Goal: Information Seeking & Learning: Learn about a topic

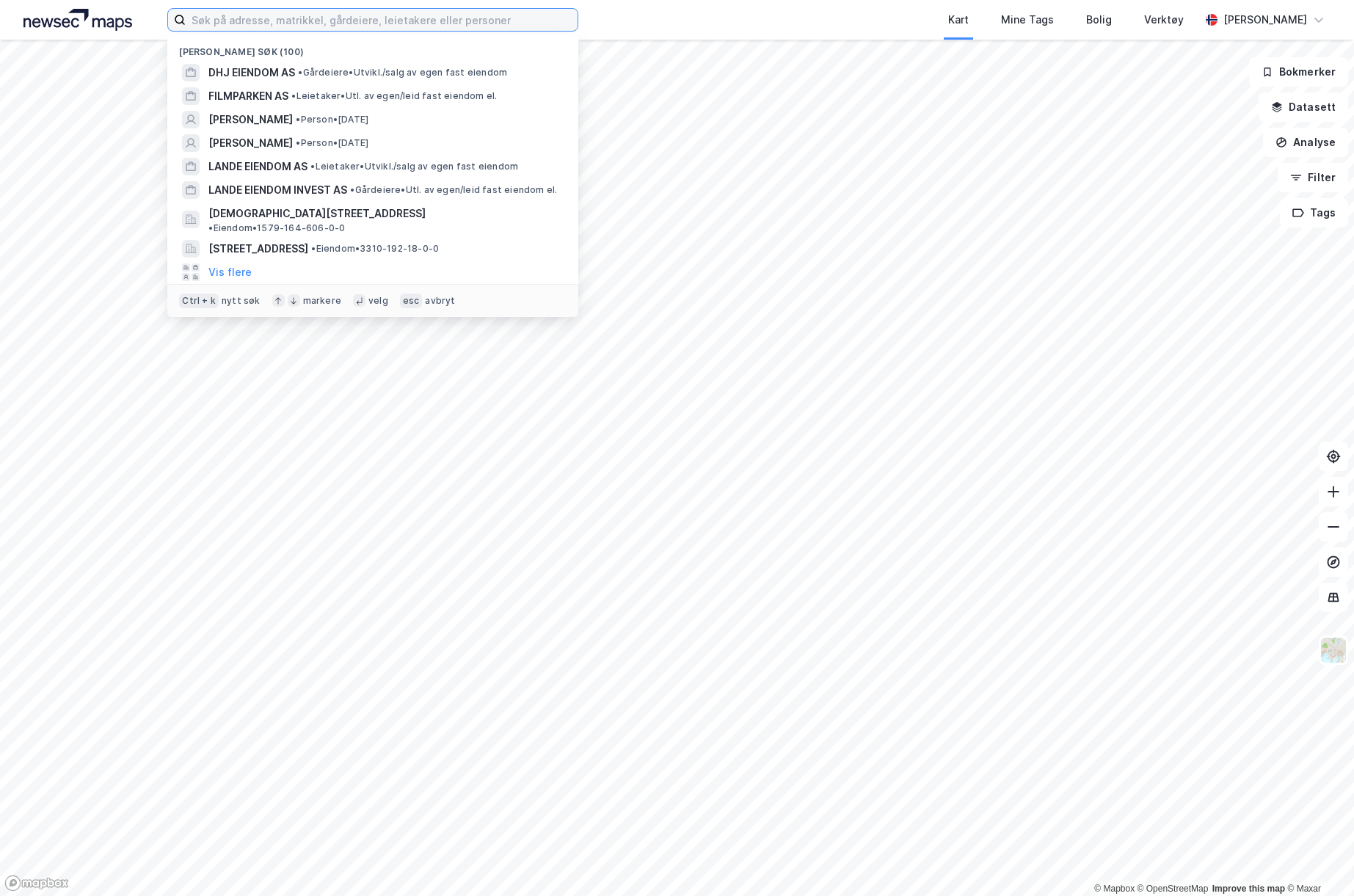
click at [408, 22] on input at bounding box center [381, 20] width 392 height 22
click at [366, 72] on span "• Gårdeiere • [GEOGRAPHIC_DATA]/salg av egen fast eiendom" at bounding box center [402, 72] width 209 height 12
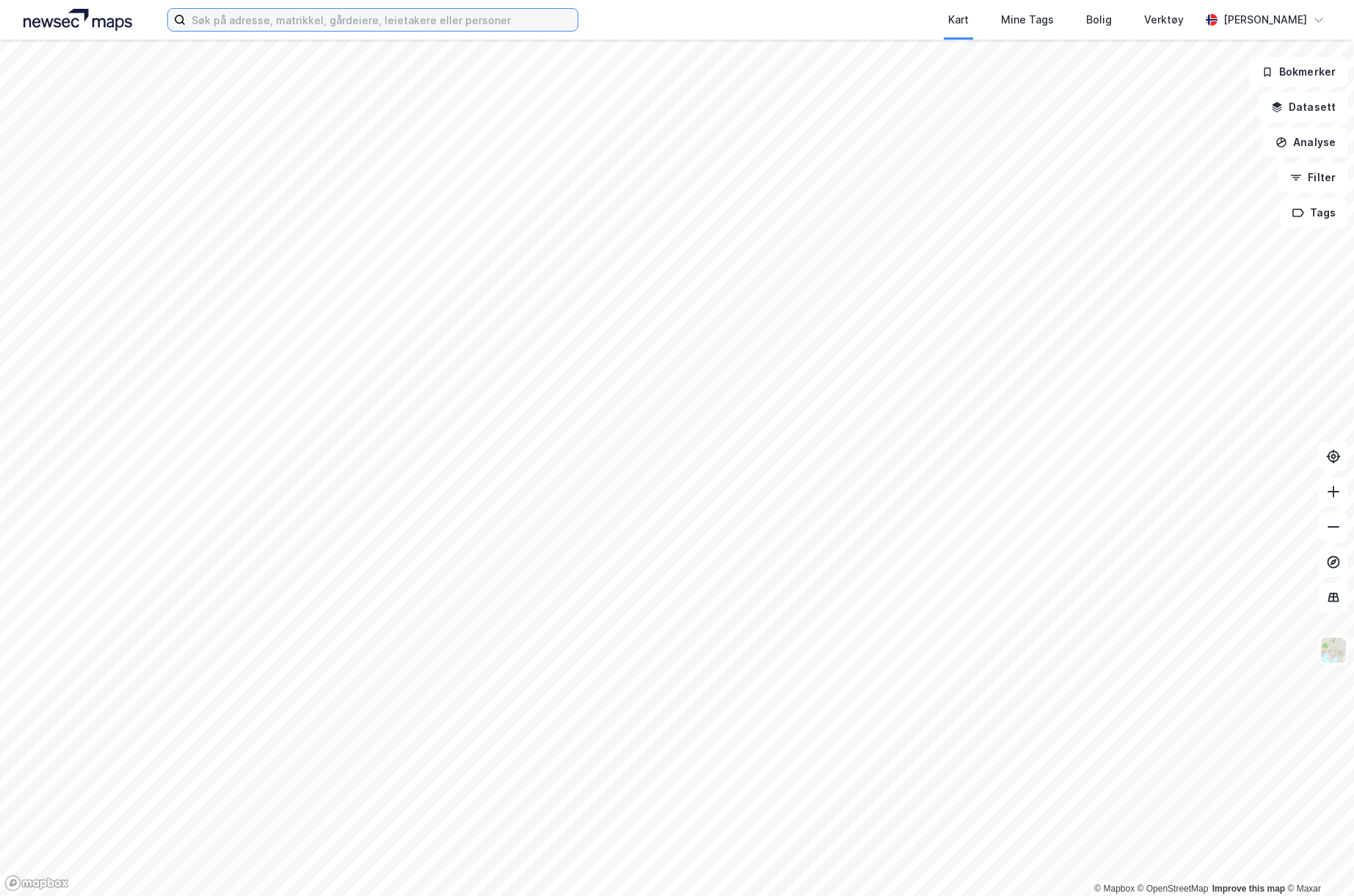
click at [294, 25] on input at bounding box center [381, 20] width 392 height 22
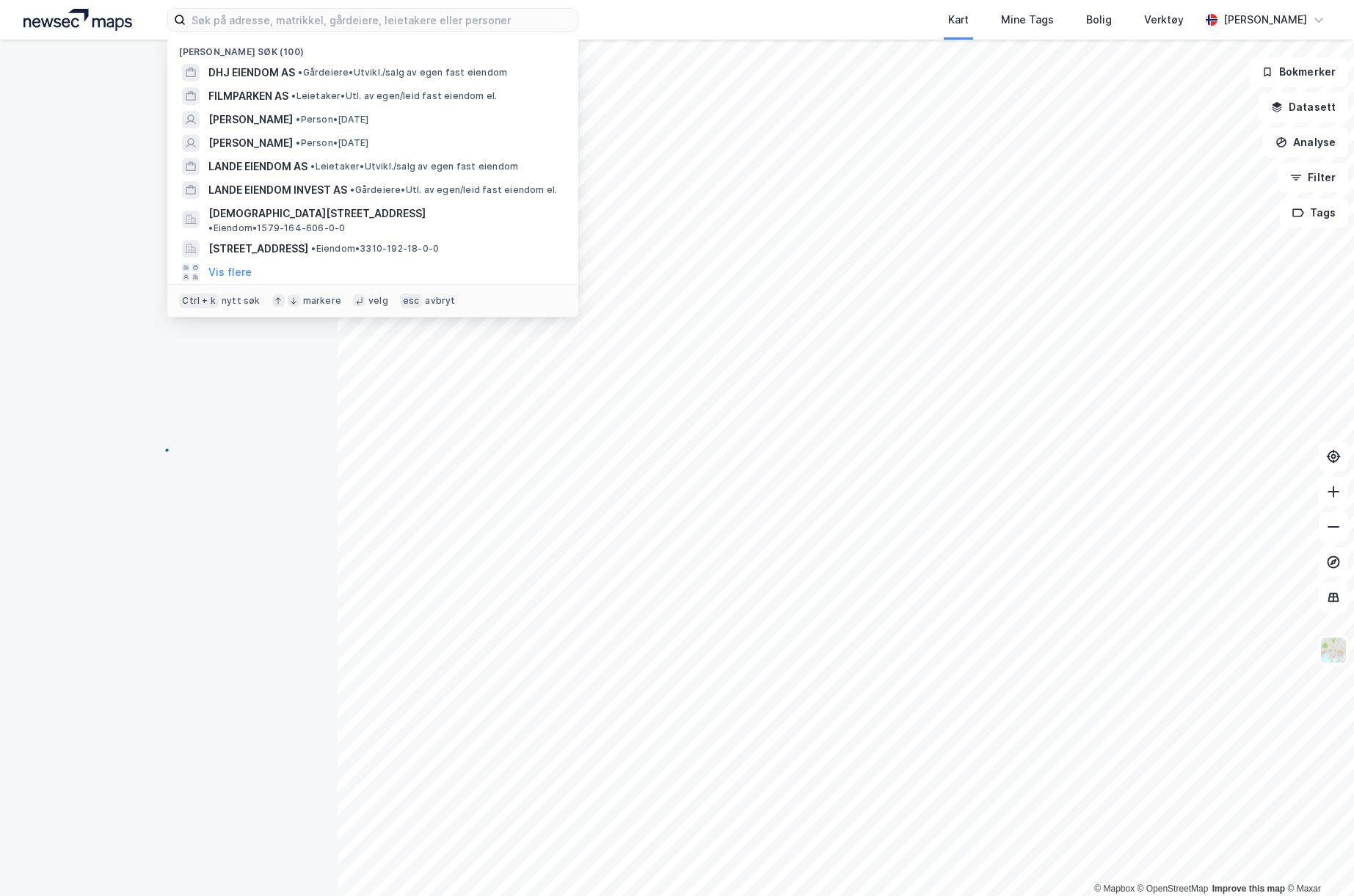
click at [69, 334] on div at bounding box center [169, 459] width 302 height 839
click at [228, 9] on input at bounding box center [381, 20] width 392 height 22
click at [231, 74] on span "DHJ EIENDOM AS" at bounding box center [251, 73] width 87 height 18
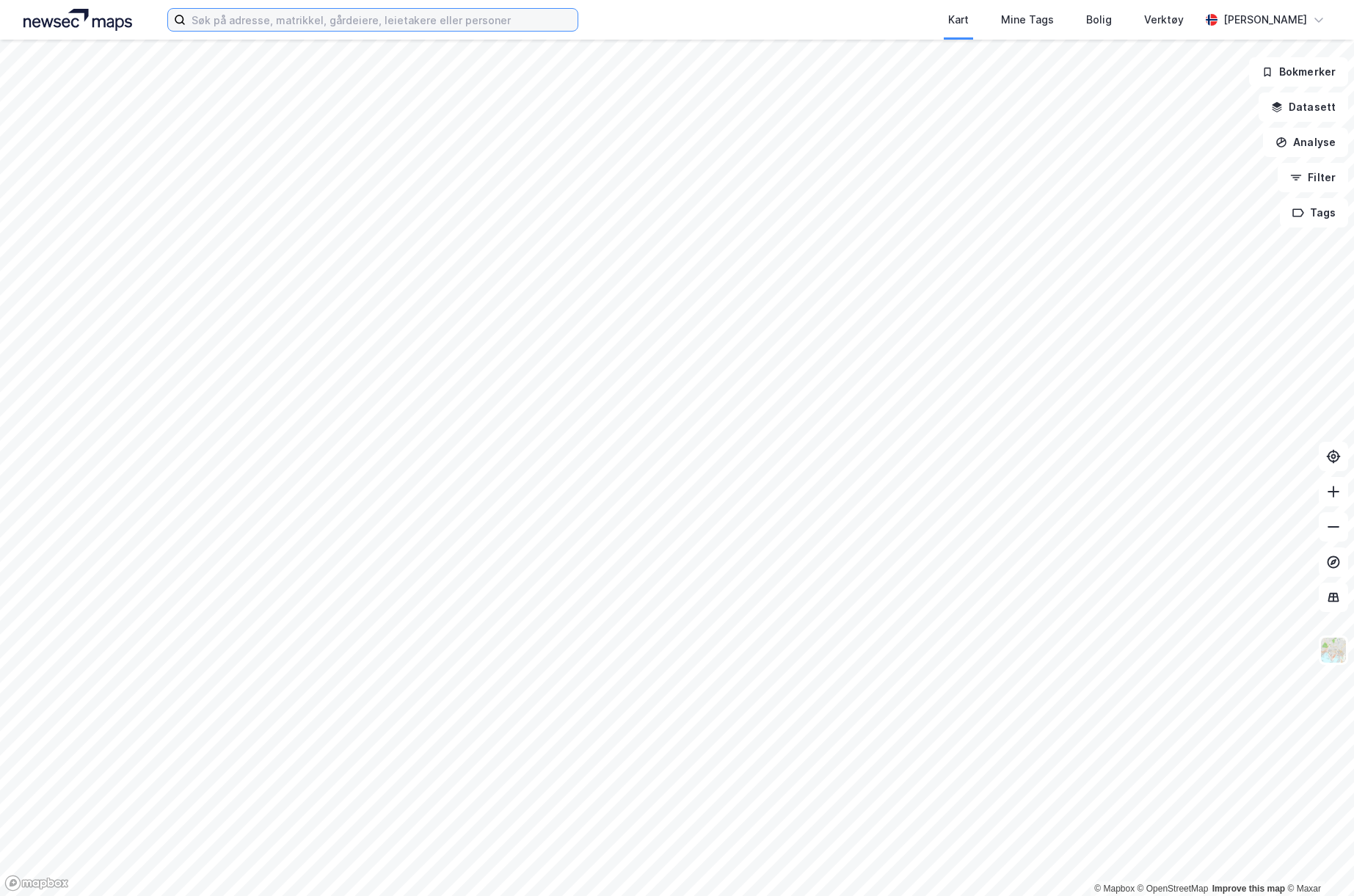
click at [353, 26] on input at bounding box center [381, 20] width 392 height 22
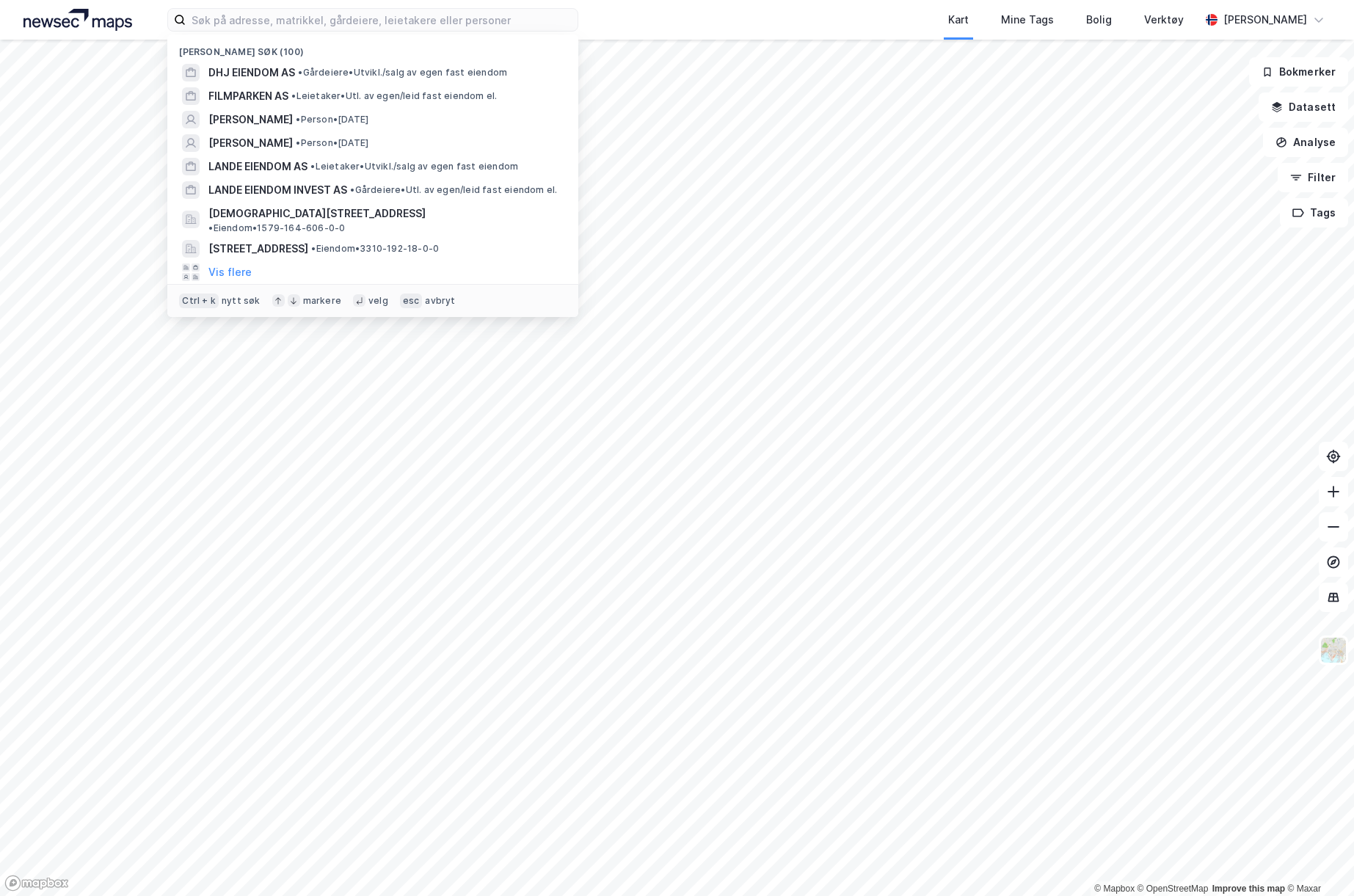
click at [337, 72] on span "• Gårdeiere • [GEOGRAPHIC_DATA]/salg av egen fast eiendom" at bounding box center [402, 72] width 209 height 12
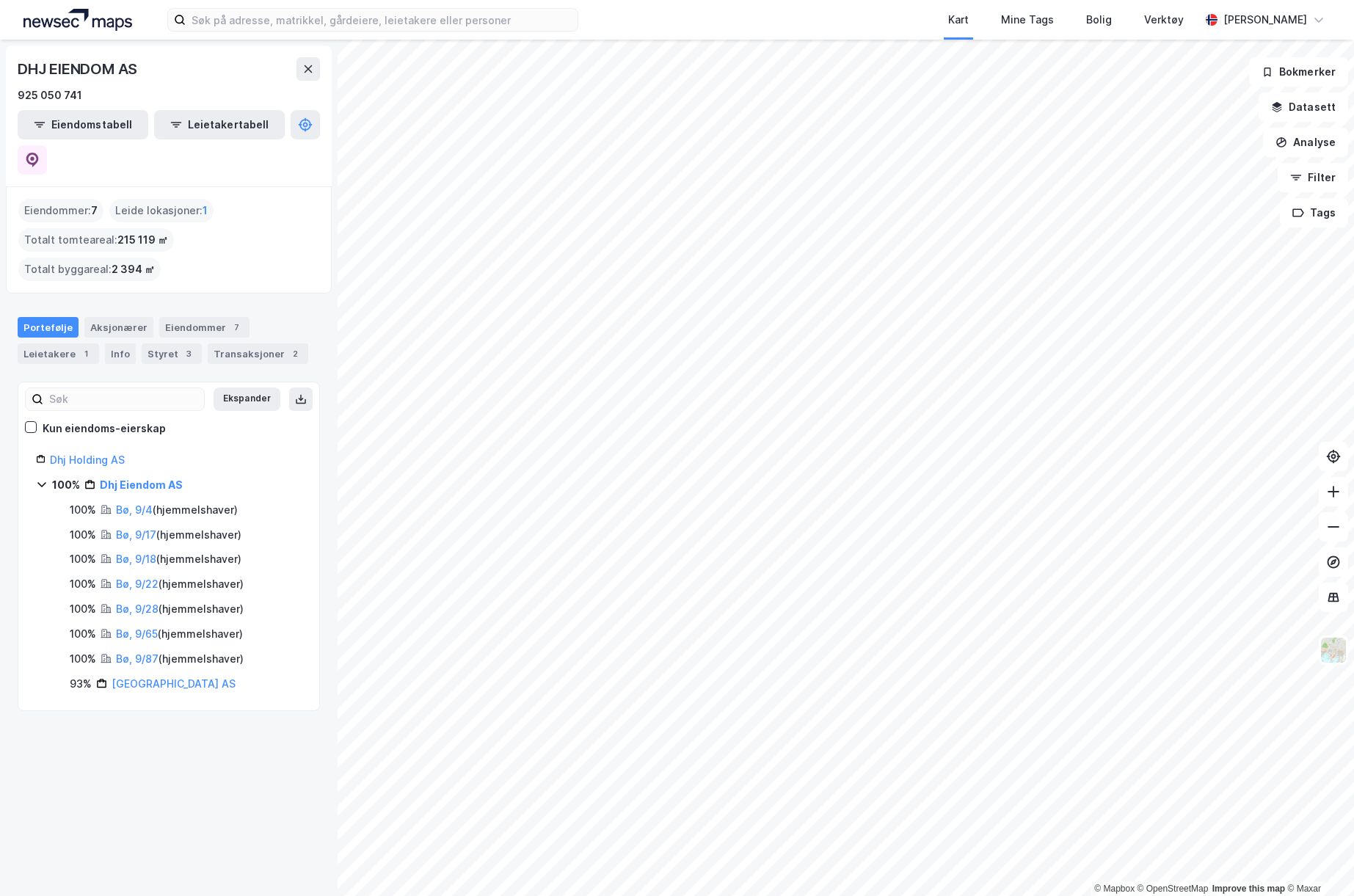
click at [144, 652] on link "Bø, 9/87" at bounding box center [137, 658] width 43 height 13
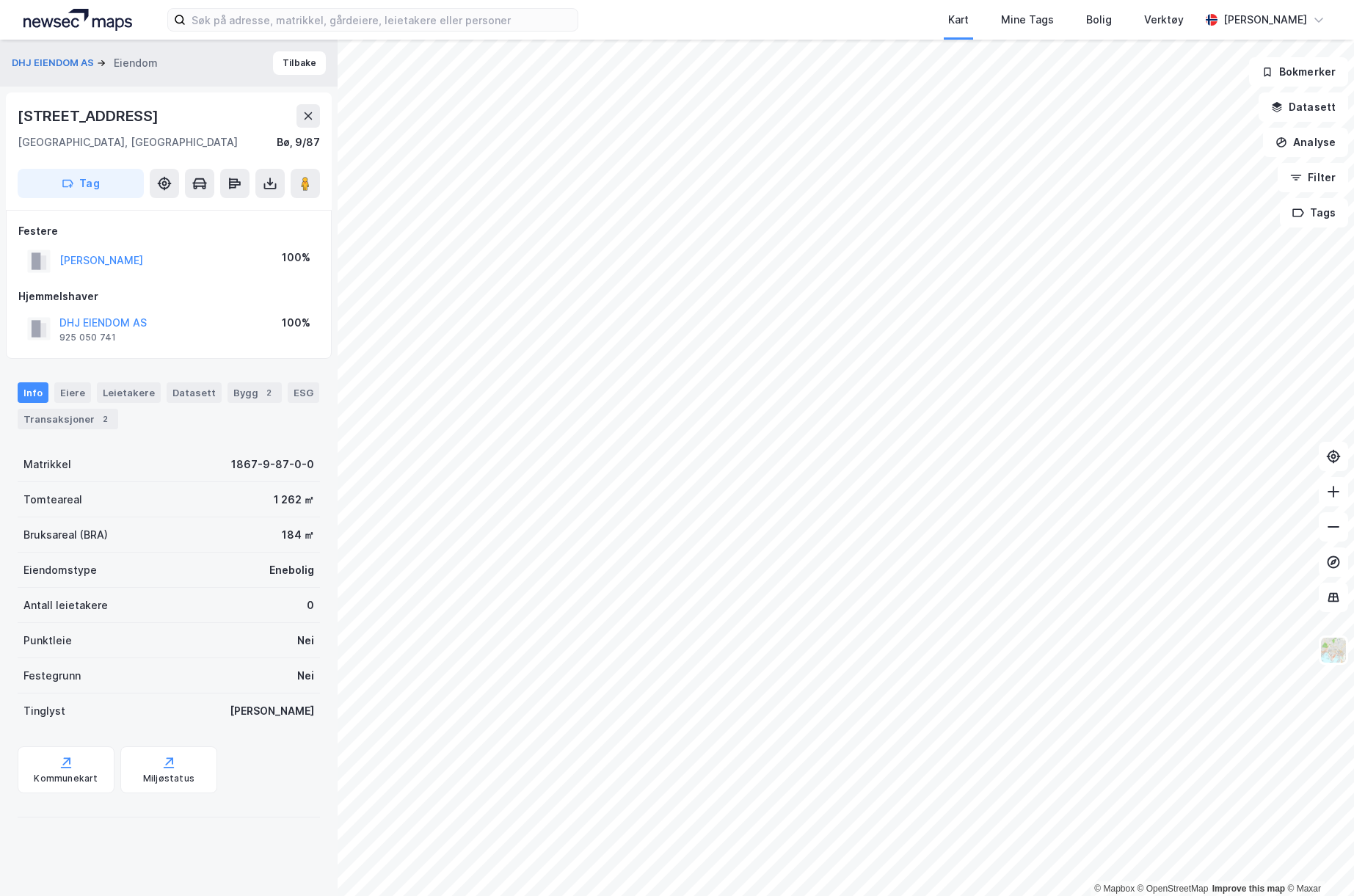
click at [239, 392] on div "Bygg 2" at bounding box center [254, 392] width 54 height 21
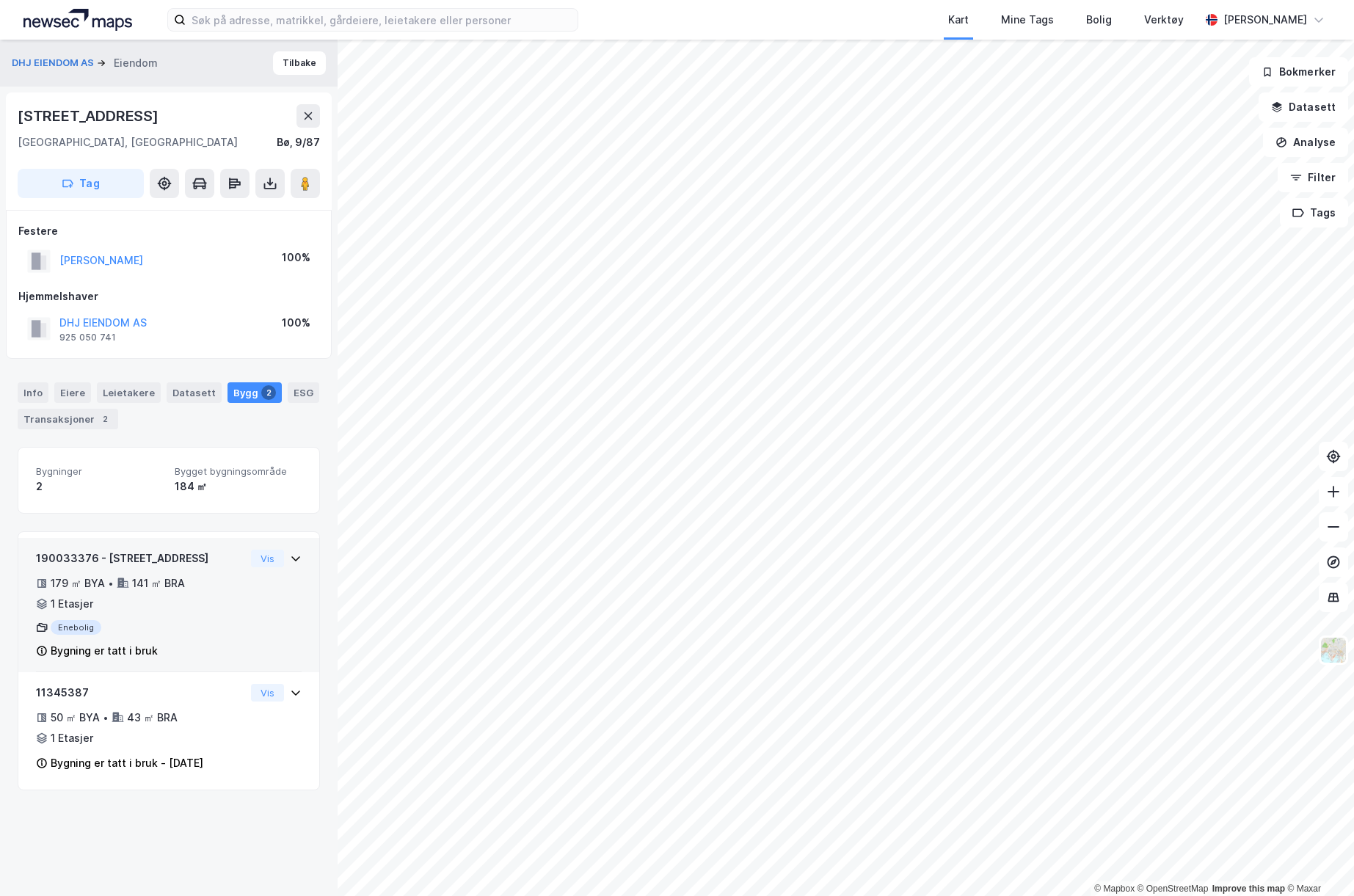
click at [289, 557] on icon at bounding box center [295, 559] width 12 height 12
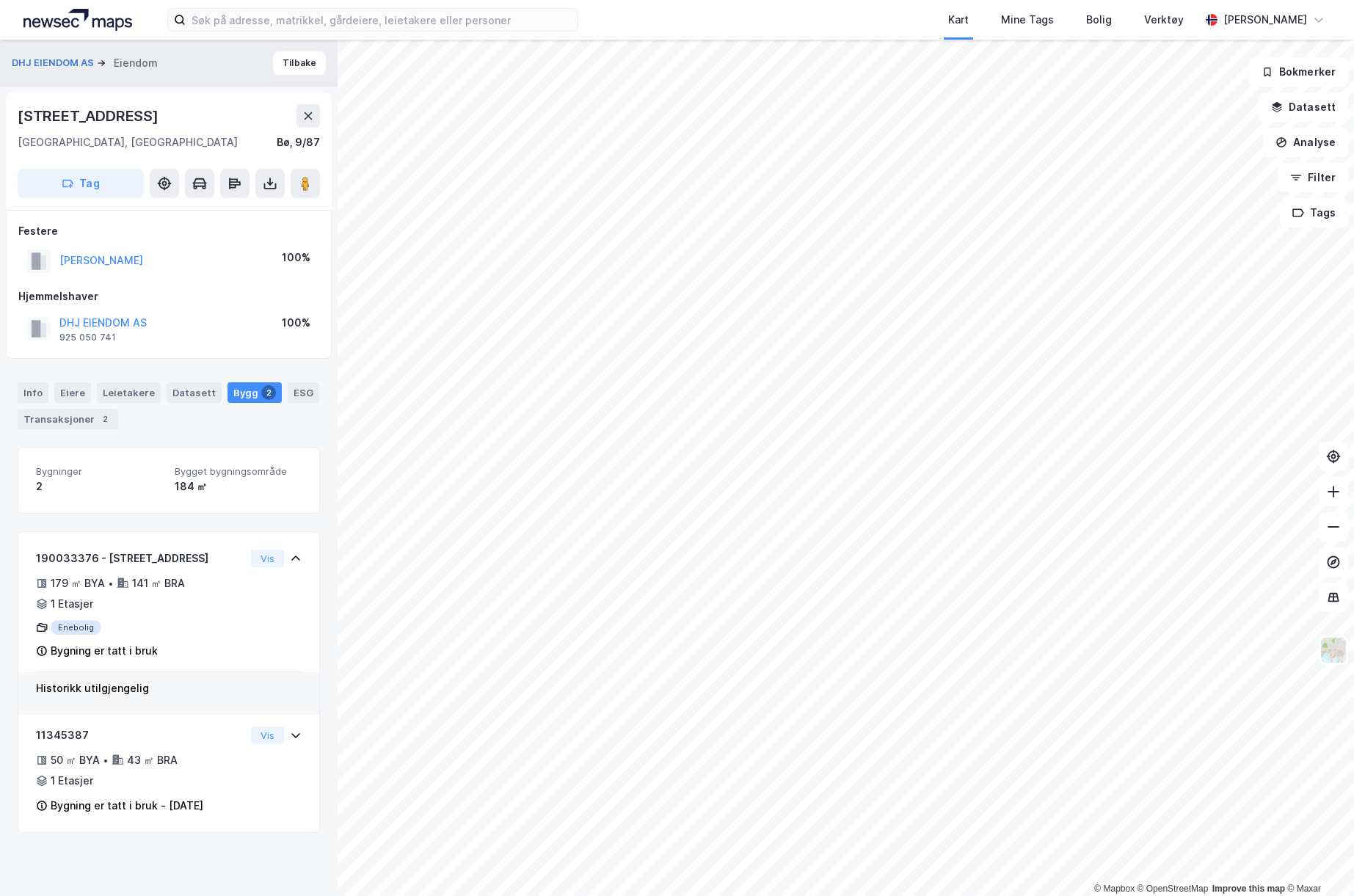
click at [269, 561] on button "Vis" at bounding box center [267, 559] width 33 height 18
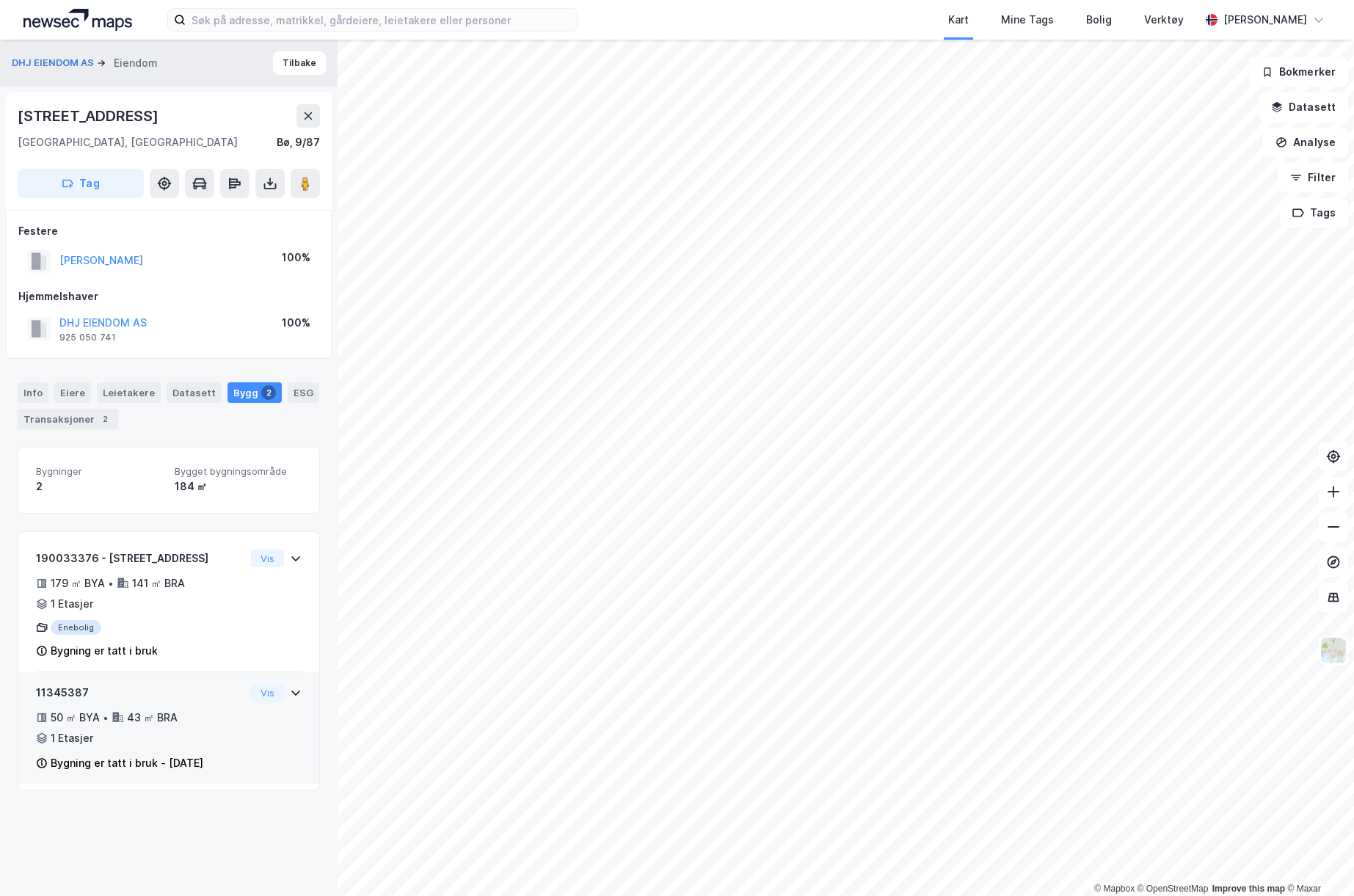
click at [291, 692] on icon at bounding box center [295, 692] width 9 height 5
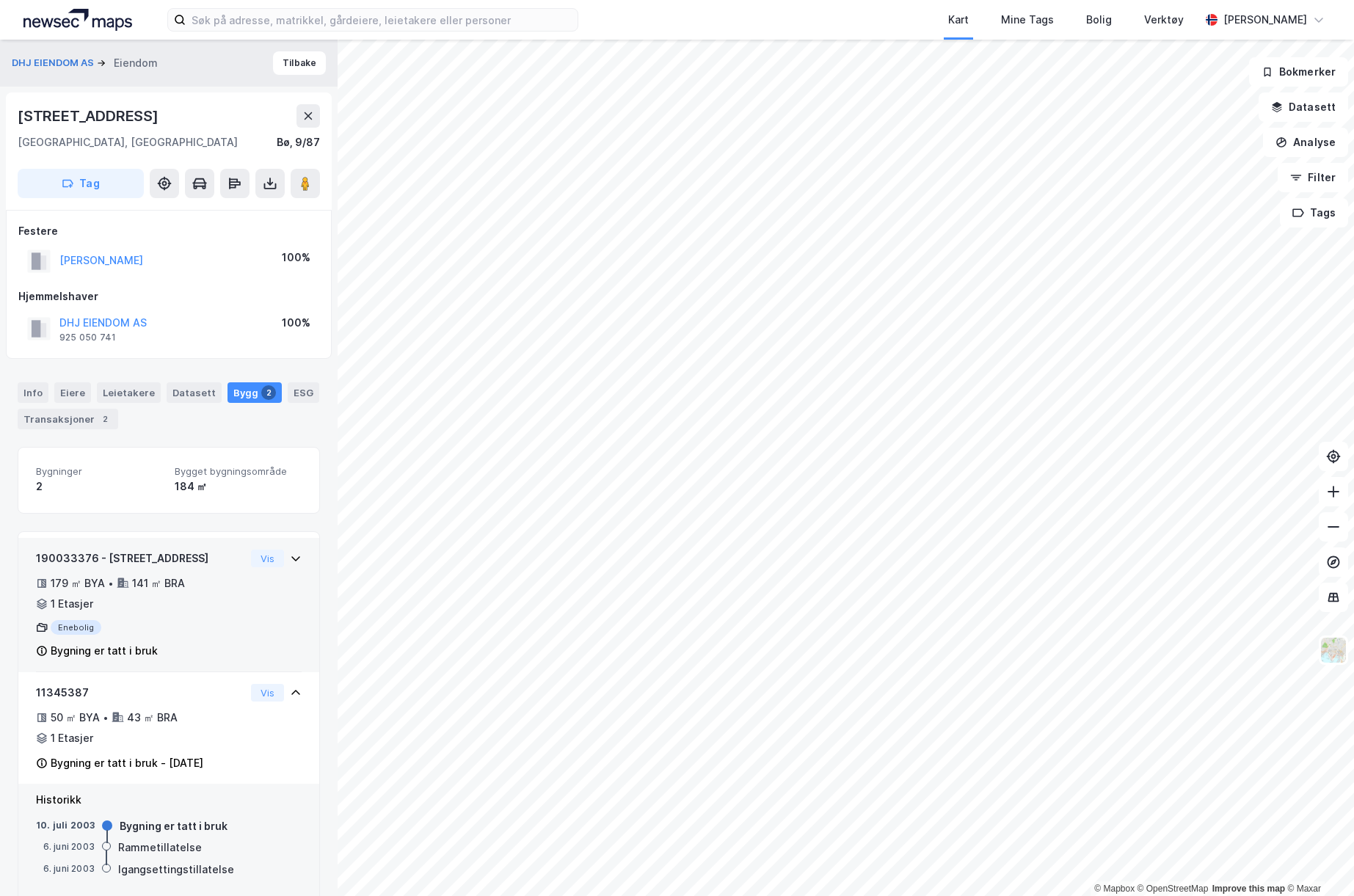
click at [292, 553] on div "190033376 - Ringstadveien 4 179 ㎡ BYA • 141 ㎡ BRA • 1 Etasjer Enebolig Bygning …" at bounding box center [169, 605] width 301 height 134
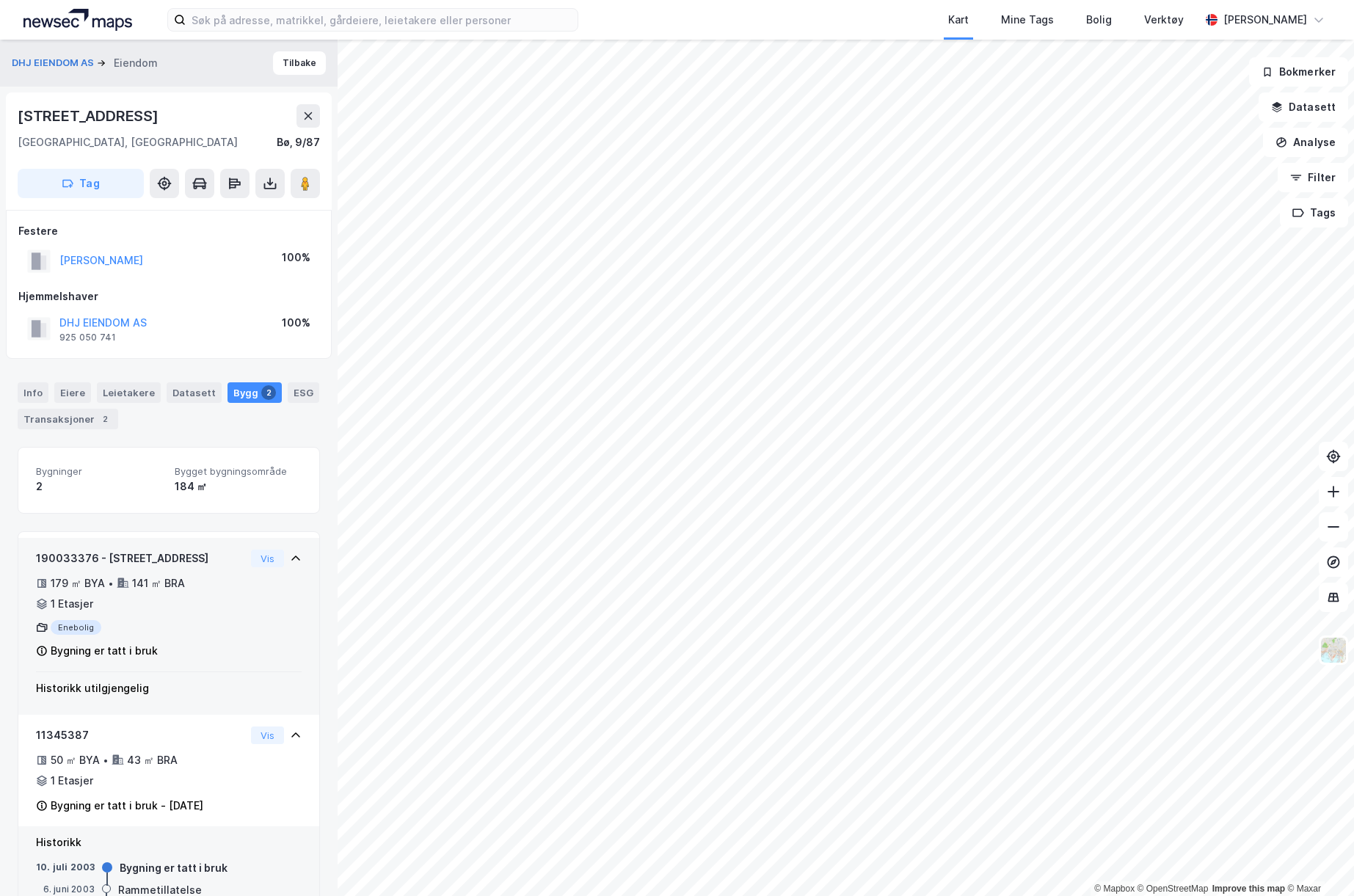
click at [292, 553] on div "190033376 - Ringstadveien 4 179 ㎡ BYA • 141 ㎡ BRA • 1 Etasjer Enebolig Bygning …" at bounding box center [169, 605] width 301 height 134
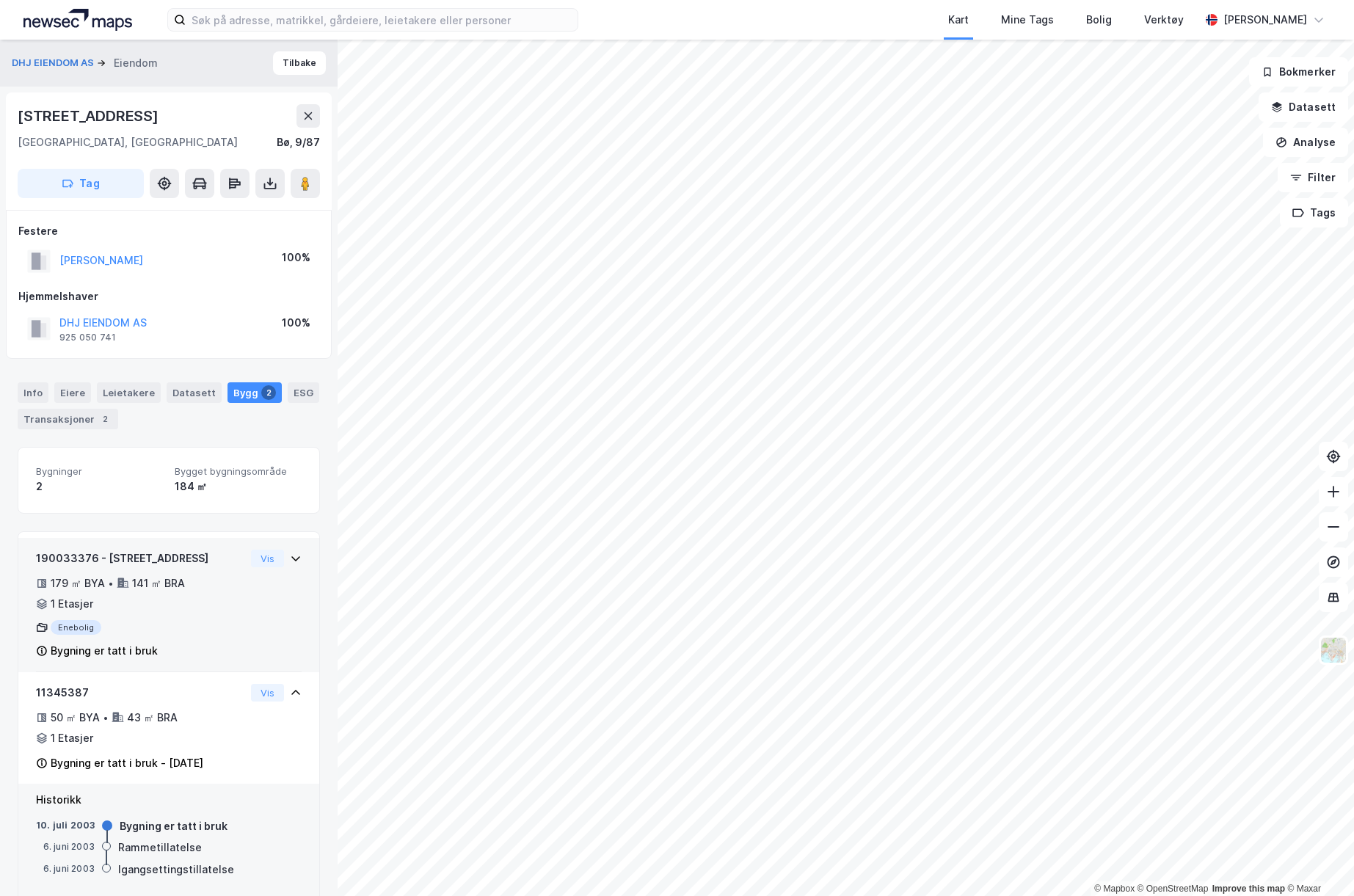
click at [292, 553] on div "190033376 - Ringstadveien 4 179 ㎡ BYA • 141 ㎡ BRA • 1 Etasjer Enebolig Bygning …" at bounding box center [169, 605] width 301 height 134
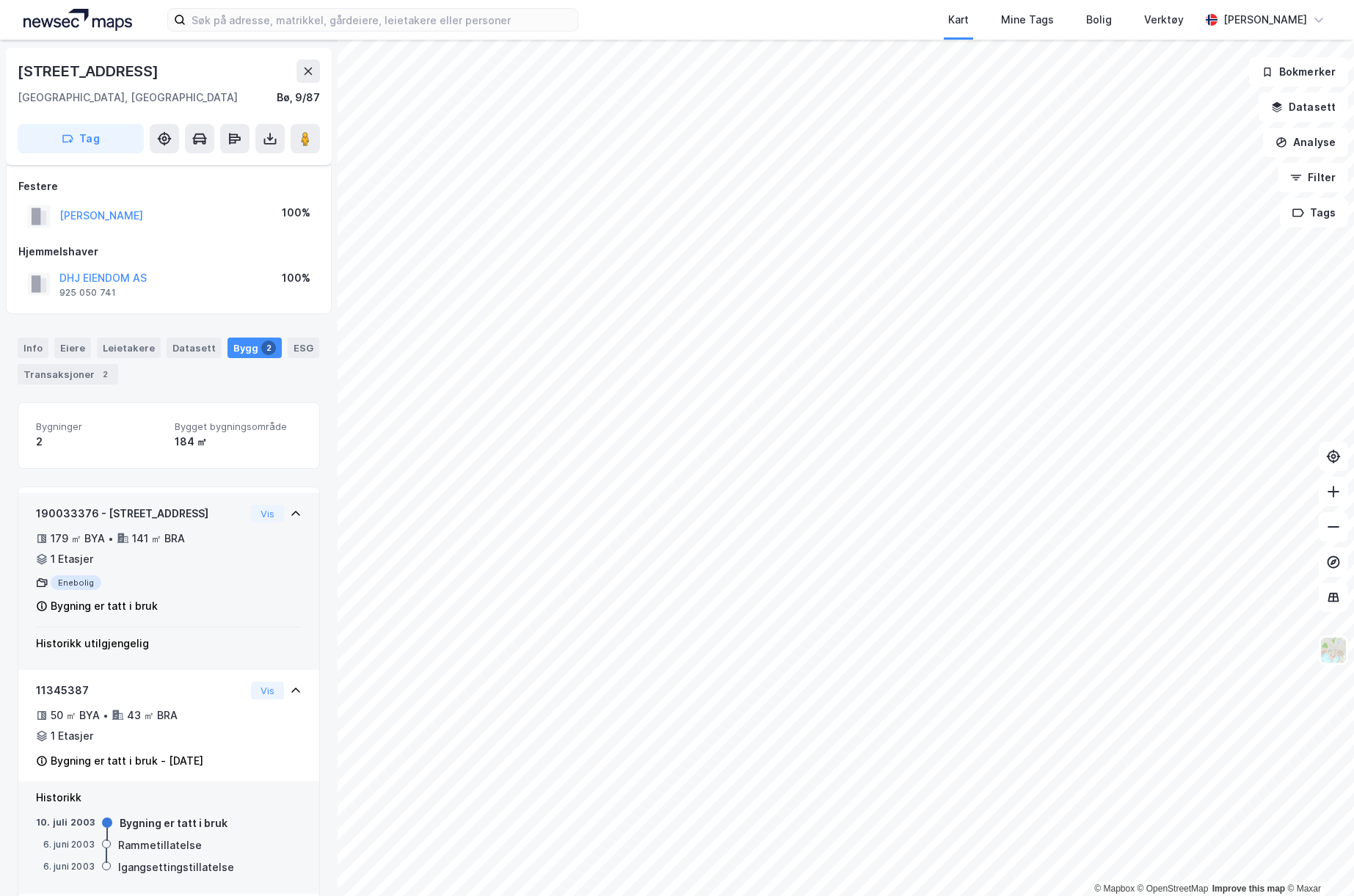
scroll to position [66, 0]
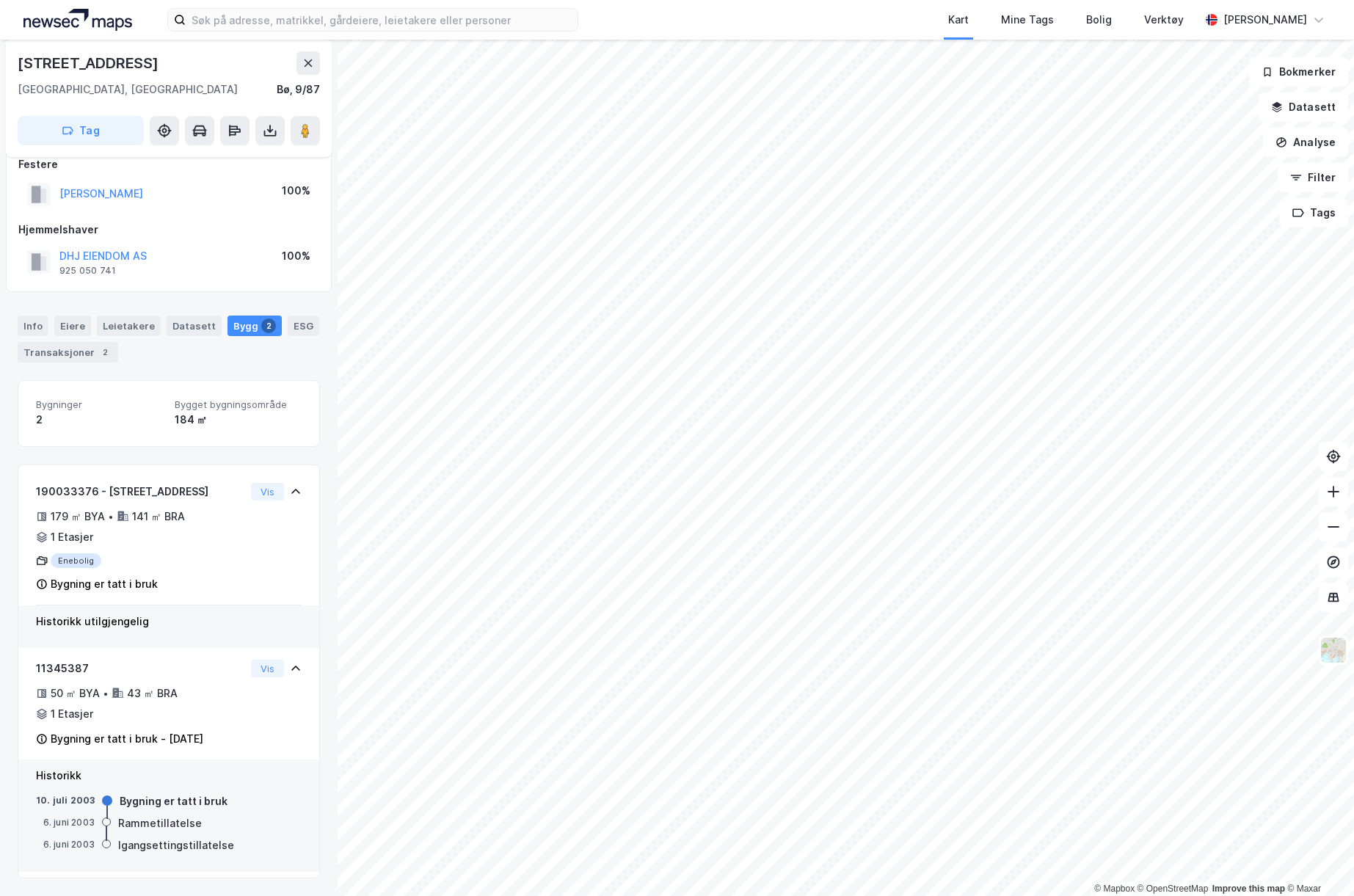
click at [46, 64] on div "[STREET_ADDRESS]" at bounding box center [90, 63] width 144 height 23
copy div "[STREET_ADDRESS]"
click at [116, 66] on div "[STREET_ADDRESS]" at bounding box center [90, 63] width 144 height 23
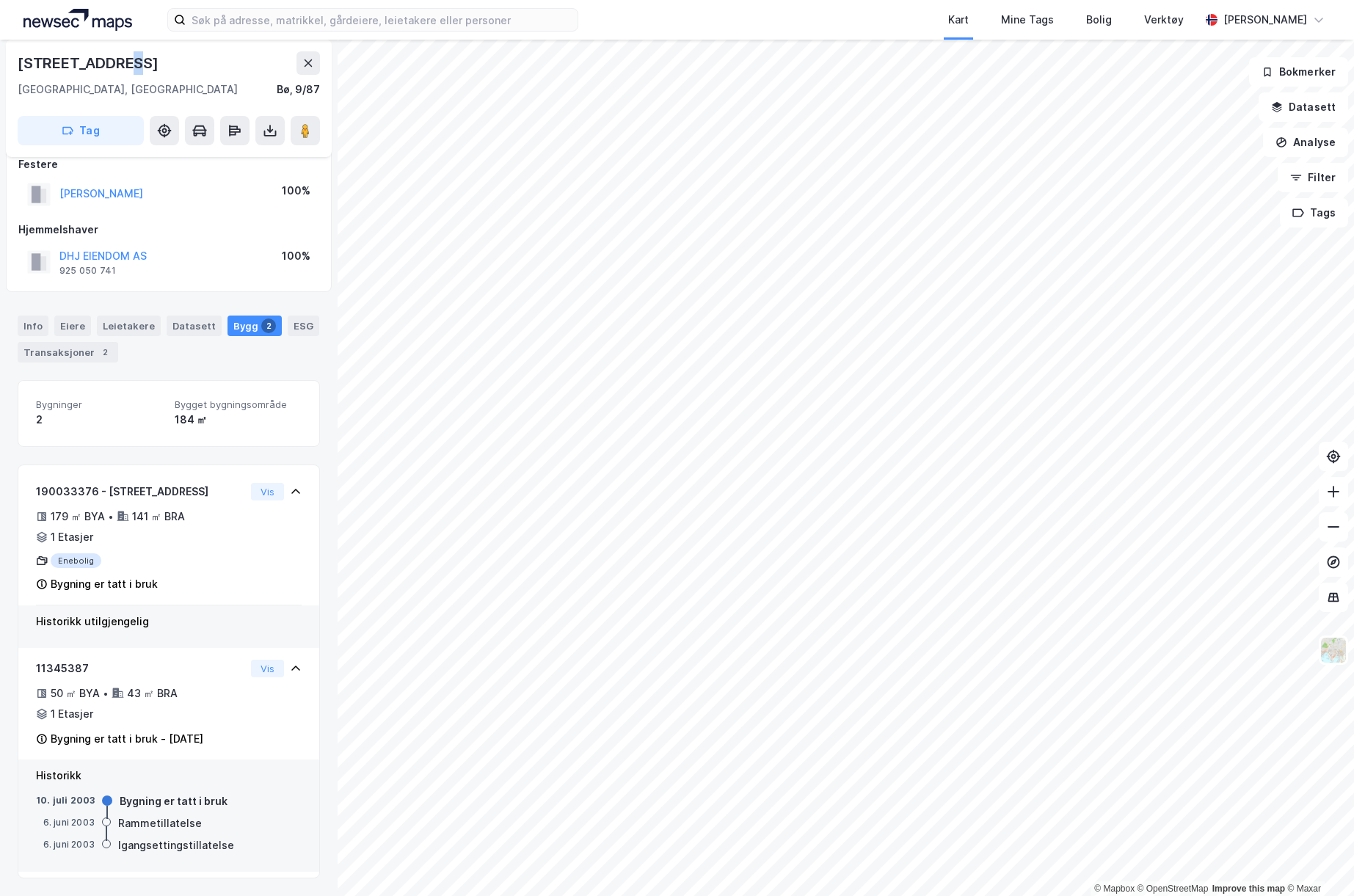
click at [116, 66] on div "[STREET_ADDRESS]" at bounding box center [90, 63] width 144 height 23
